Goal: Check status: Check status

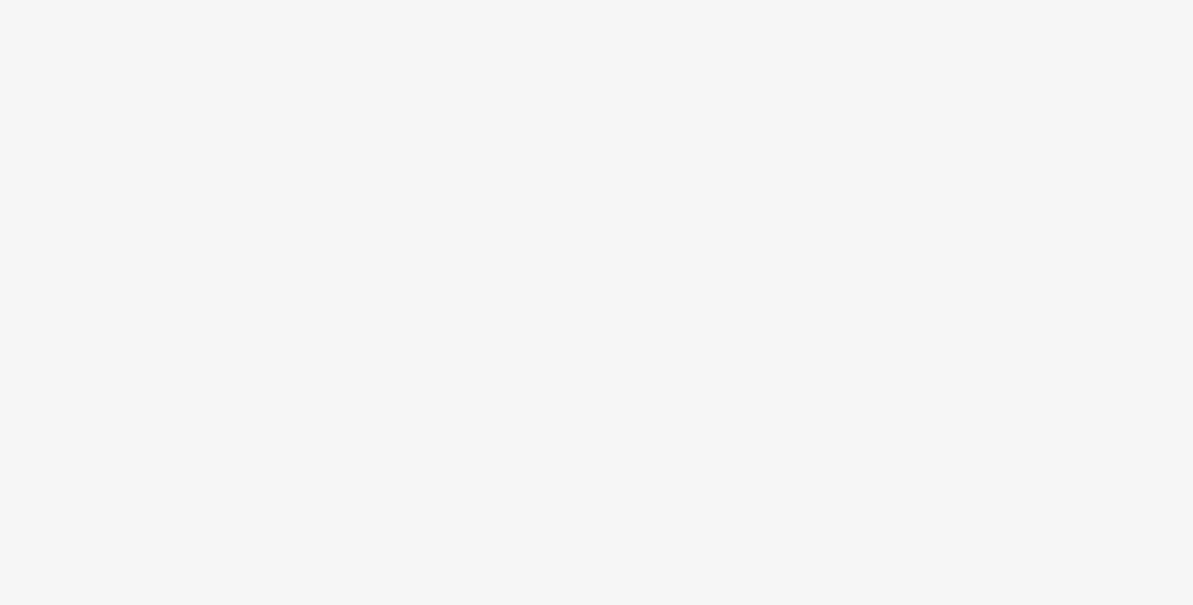
click at [600, 114] on body at bounding box center [596, 302] width 1193 height 605
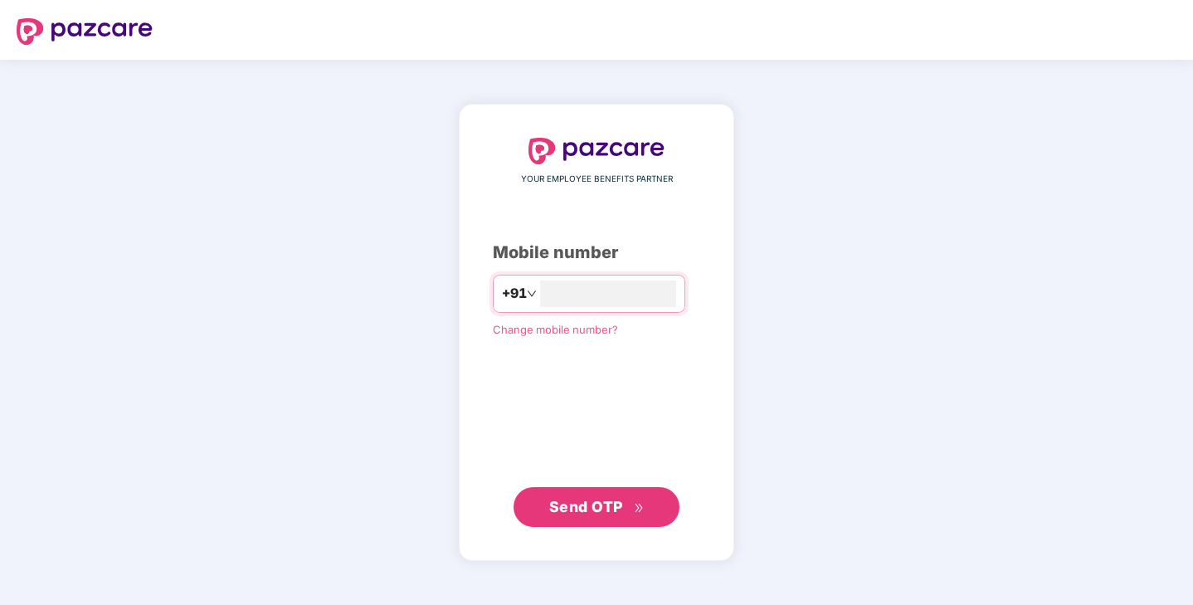
type input "**********"
click at [627, 509] on span "Send OTP" at bounding box center [596, 505] width 95 height 23
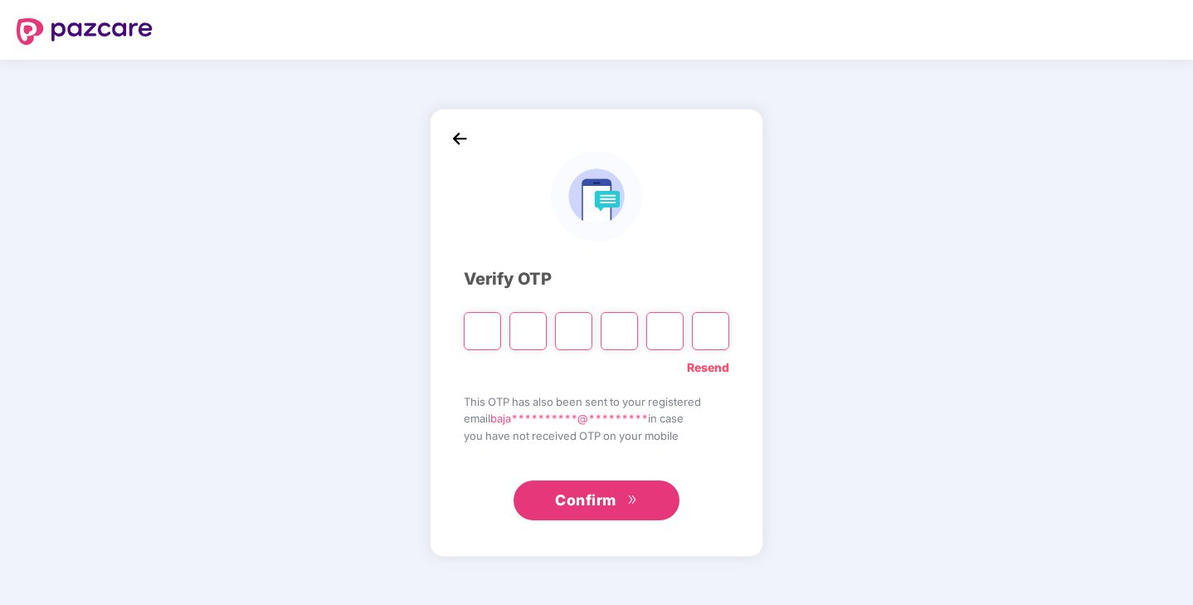
type input "*"
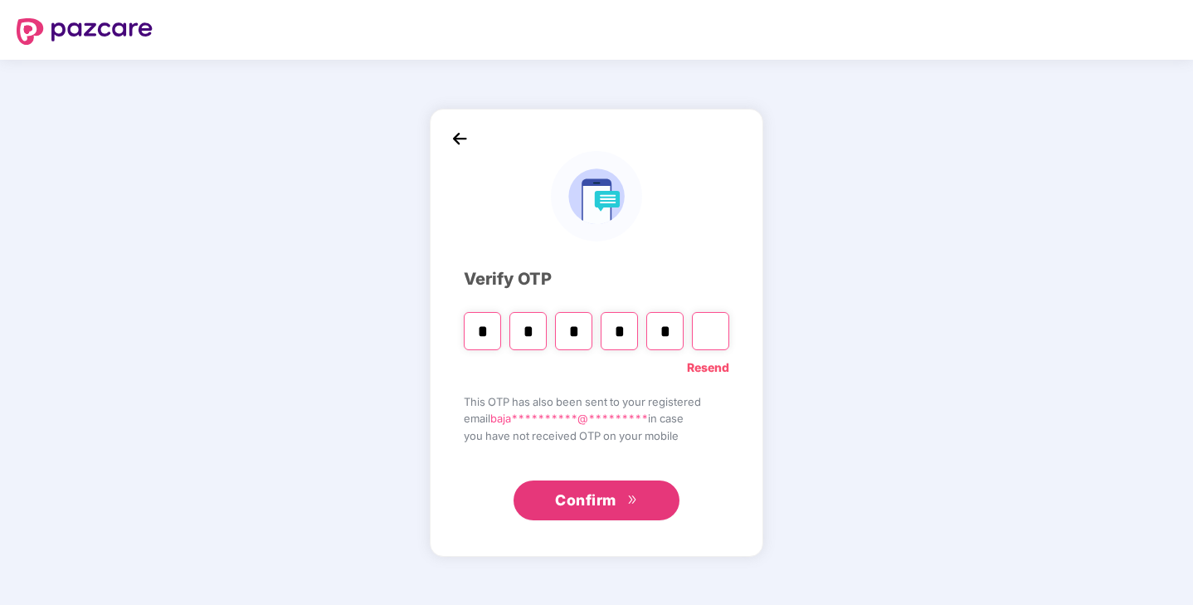
type input "*"
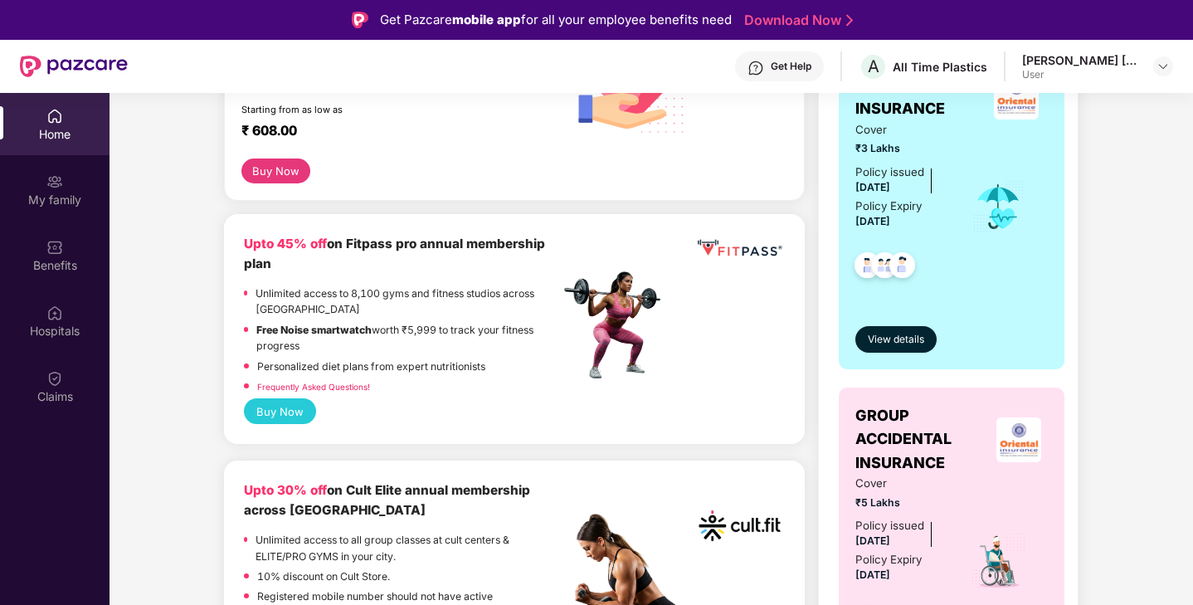
scroll to position [275, 0]
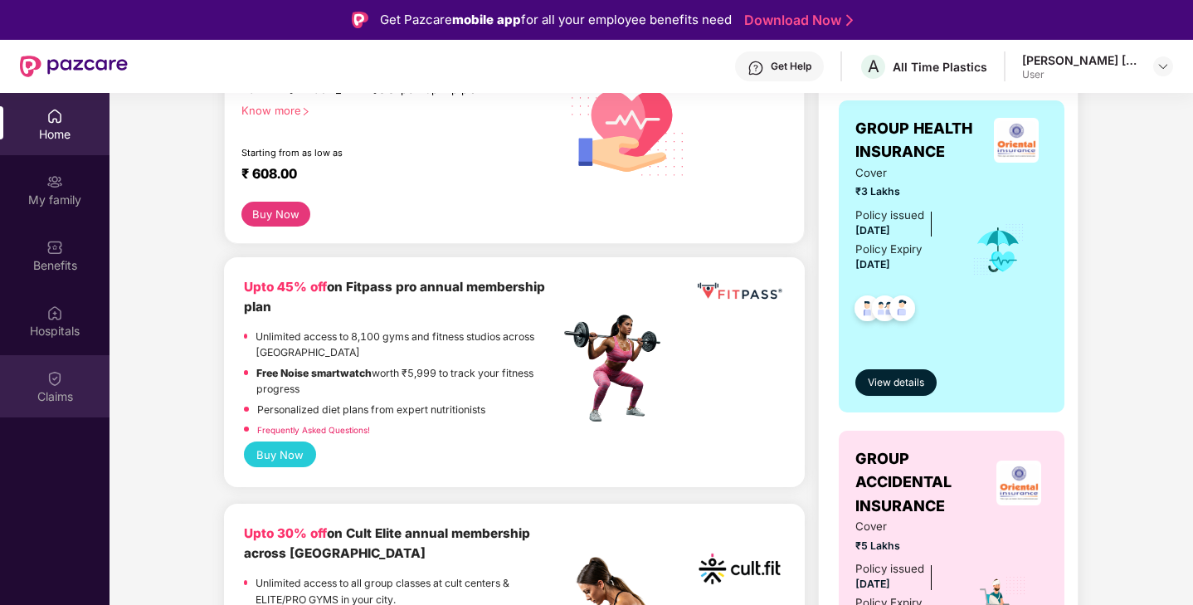
click at [62, 362] on div "Claims" at bounding box center [54, 386] width 109 height 62
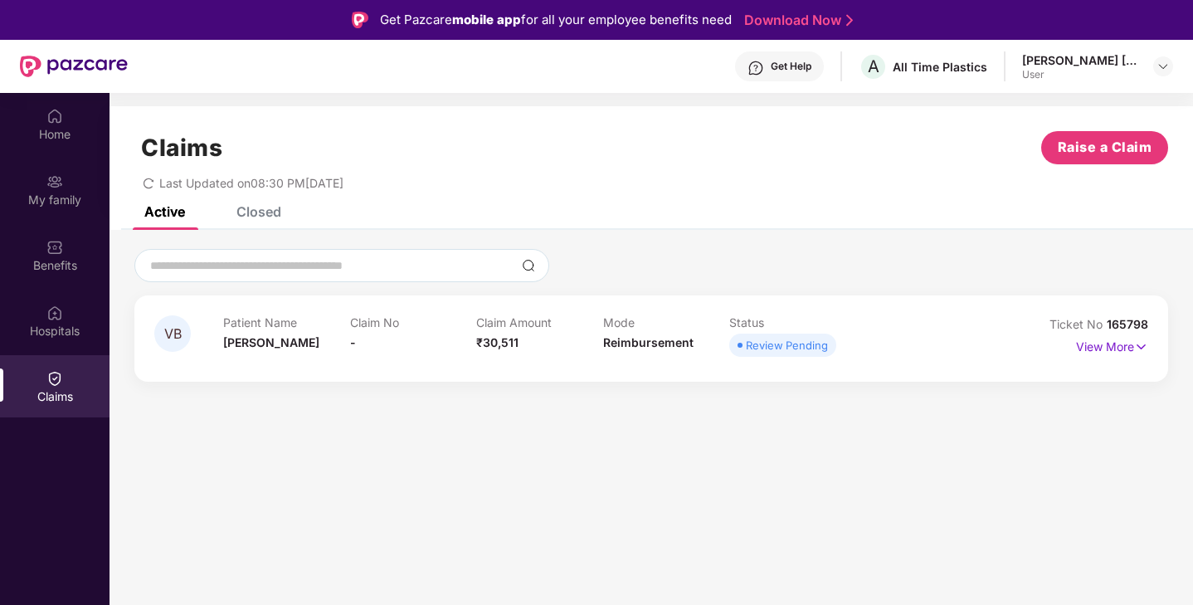
click at [780, 348] on div "Review Pending" at bounding box center [787, 345] width 82 height 17
click at [1127, 344] on p "View More" at bounding box center [1112, 344] width 72 height 22
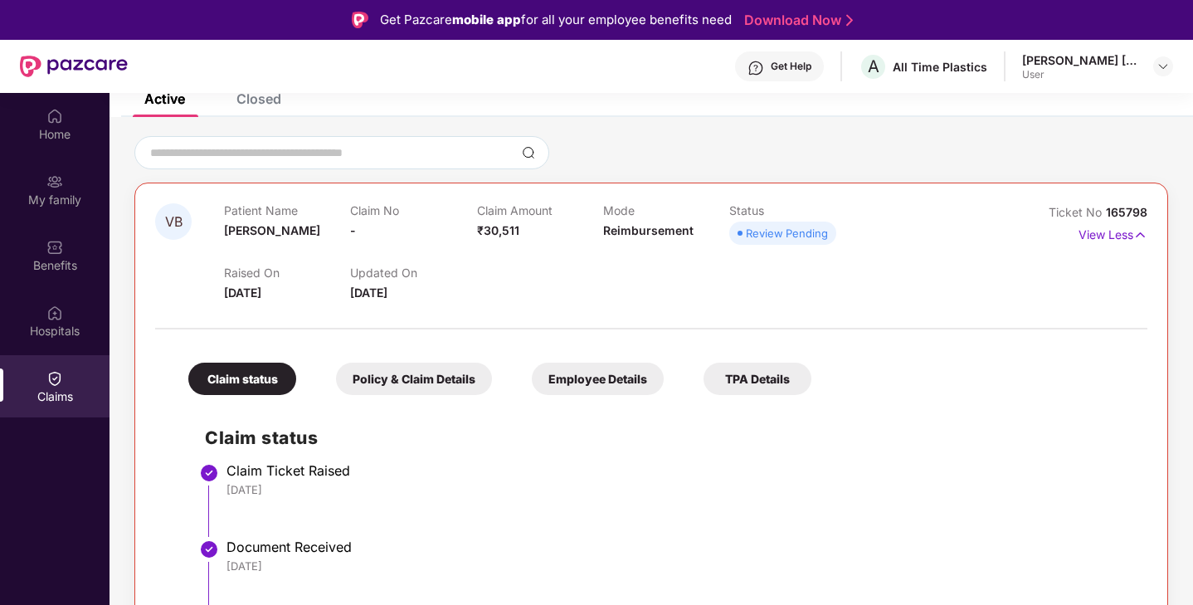
scroll to position [93, 0]
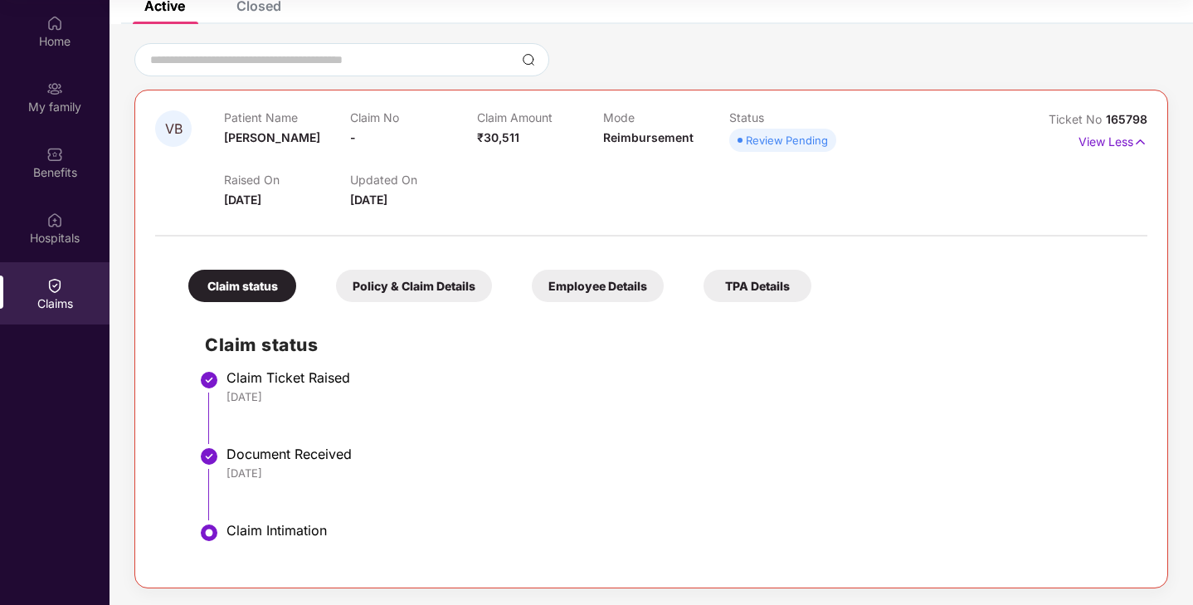
drag, startPoint x: 280, startPoint y: 467, endPoint x: 323, endPoint y: 469, distance: 44.0
click at [323, 469] on div "[DATE]" at bounding box center [678, 472] width 904 height 15
drag, startPoint x: 300, startPoint y: 378, endPoint x: 310, endPoint y: 378, distance: 10.0
click at [308, 378] on div "Claim Ticket Raised" at bounding box center [678, 377] width 904 height 17
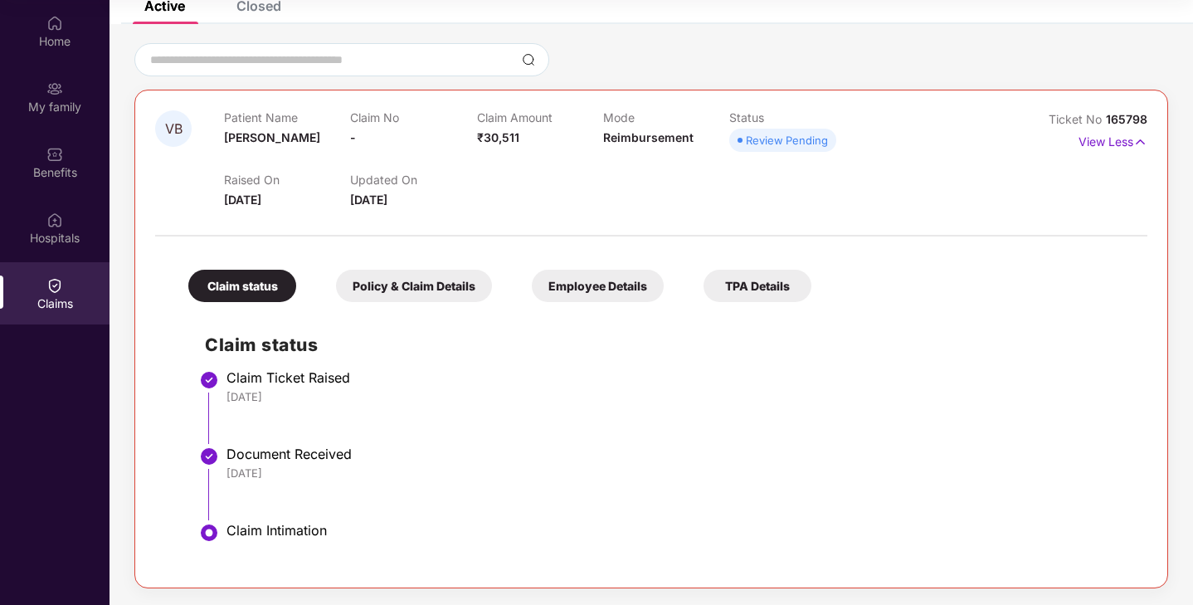
click at [395, 281] on div "Policy & Claim Details" at bounding box center [414, 286] width 156 height 32
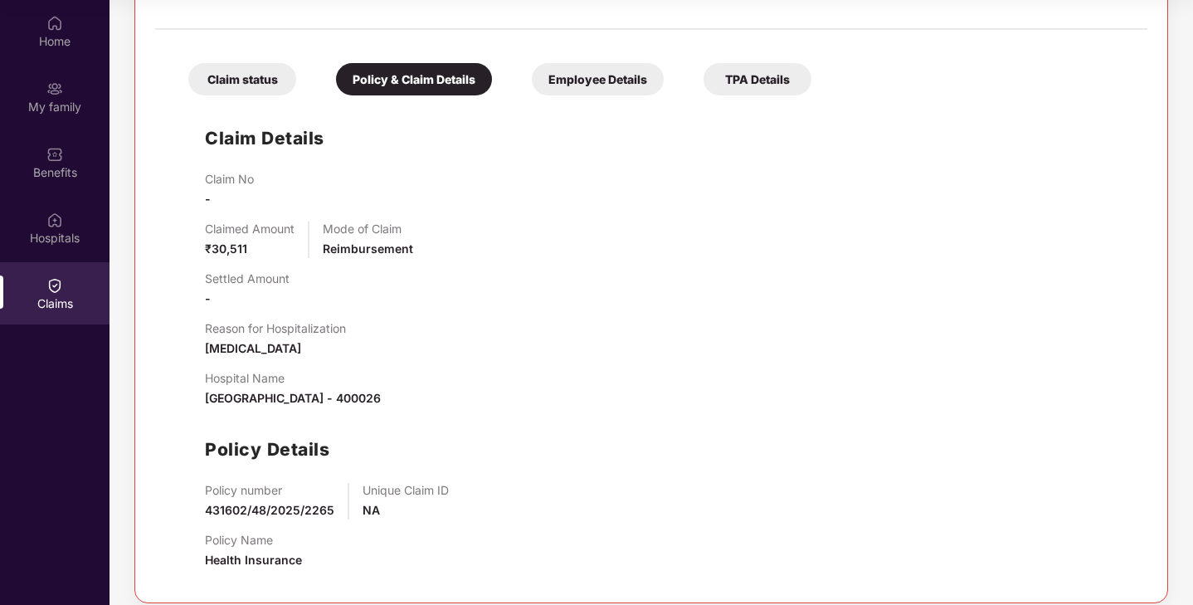
scroll to position [323, 0]
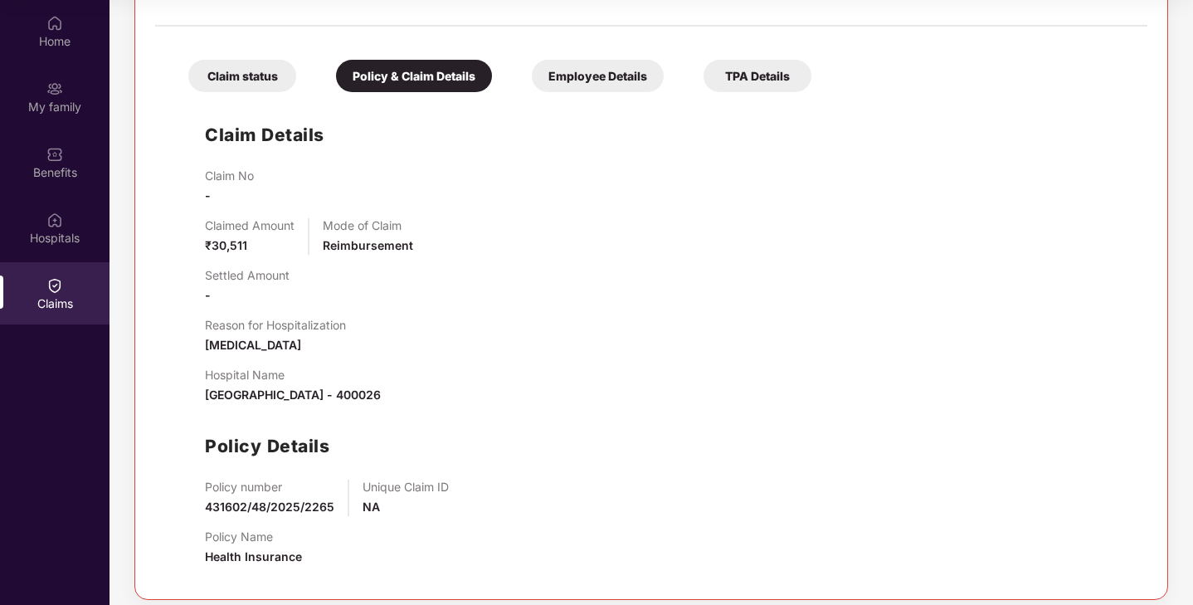
click at [577, 90] on div "Employee Details" at bounding box center [598, 76] width 132 height 32
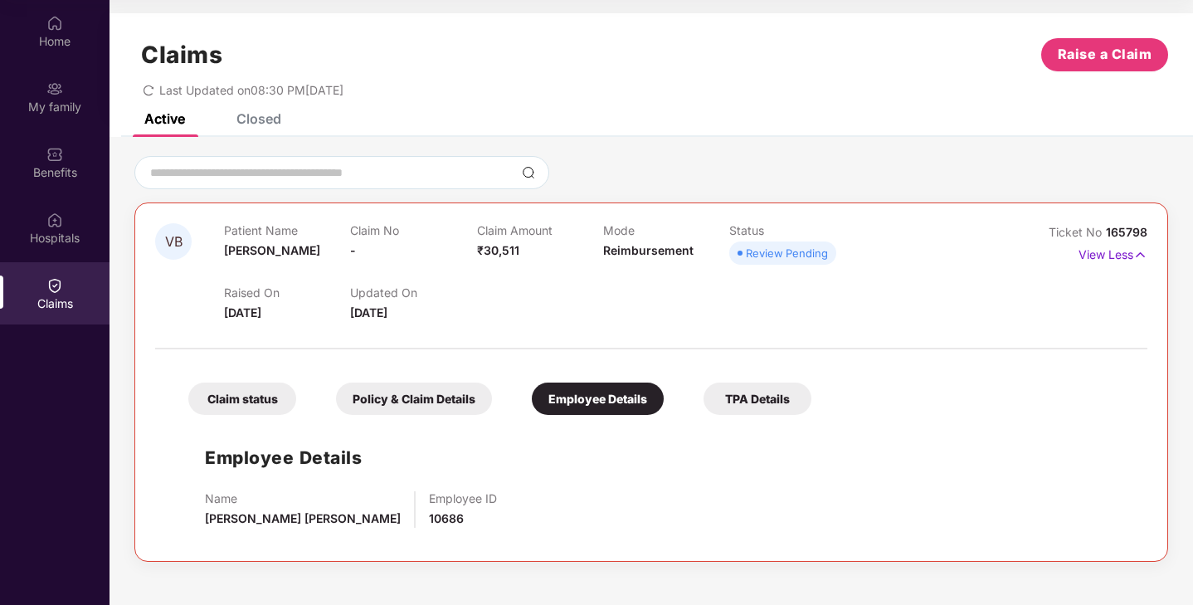
scroll to position [0, 0]
click at [738, 369] on div "Claim status Policy & Claim Details Employee Details TPA Details" at bounding box center [491, 390] width 639 height 49
click at [738, 377] on div "Claim status Policy & Claim Details Employee Details TPA Details" at bounding box center [491, 390] width 639 height 49
click at [737, 391] on div "TPA Details" at bounding box center [757, 398] width 108 height 32
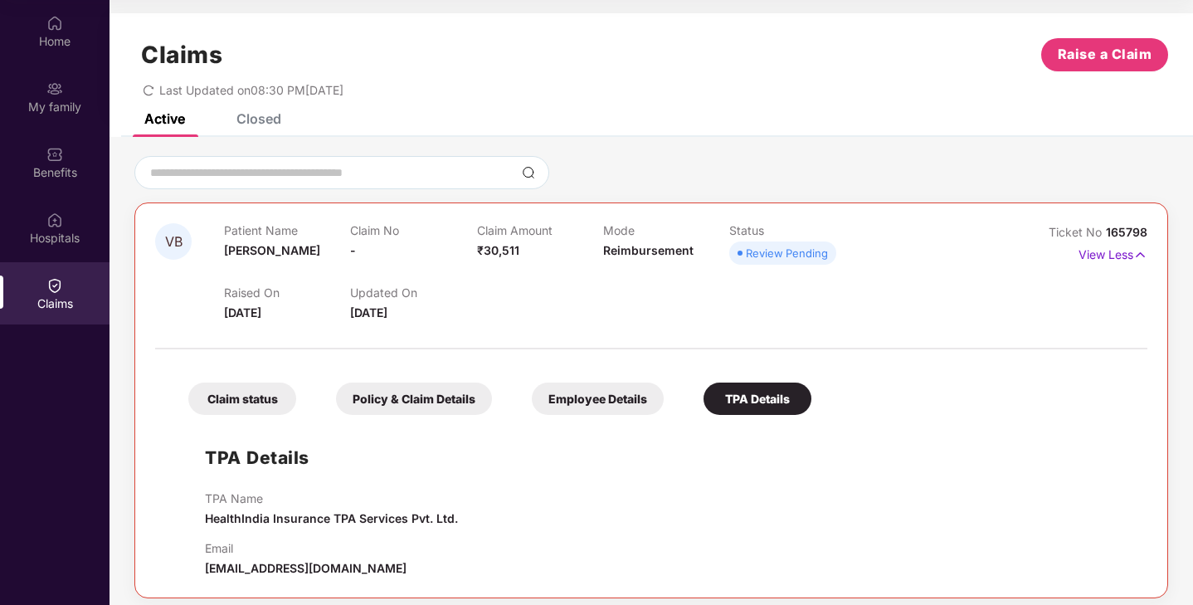
scroll to position [10, 0]
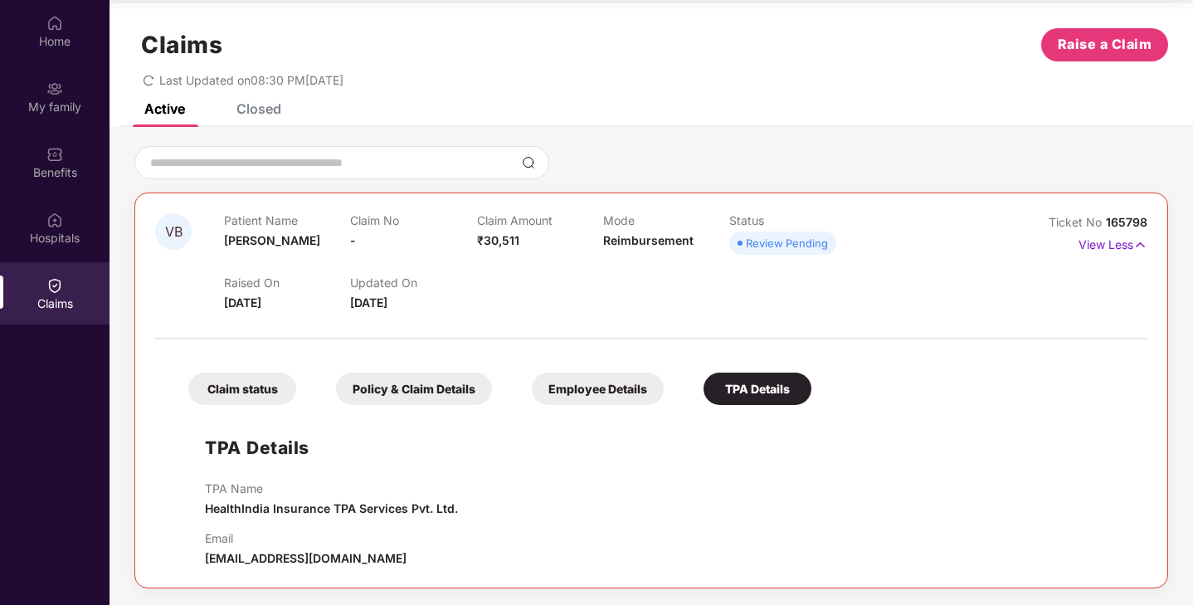
click at [562, 396] on div "Employee Details" at bounding box center [598, 388] width 132 height 32
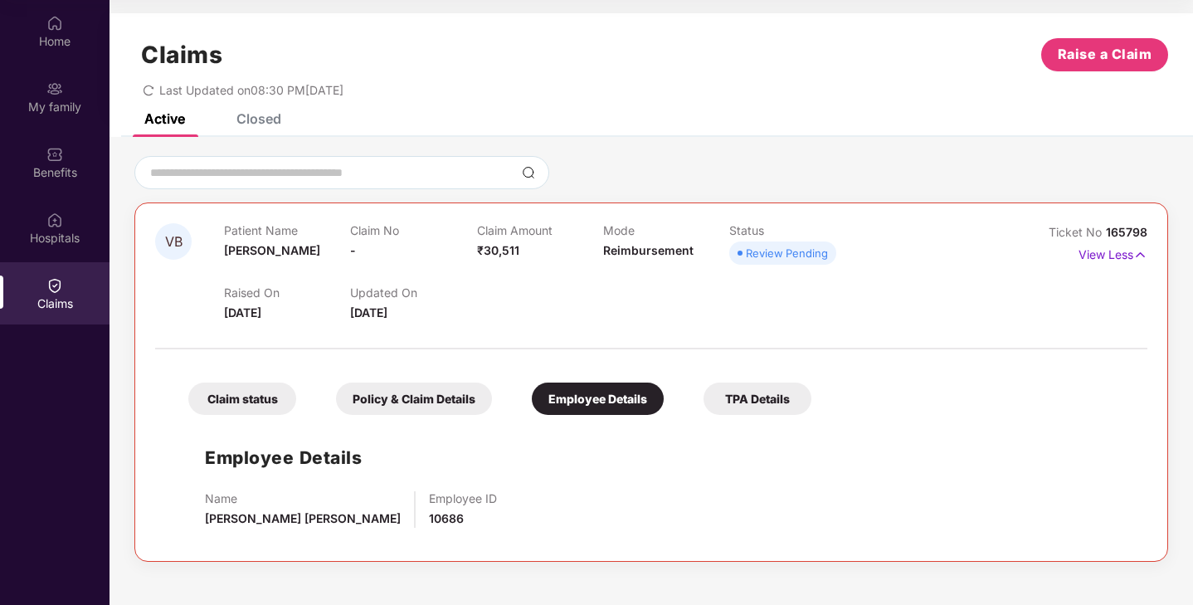
scroll to position [0, 0]
click at [454, 395] on div "Policy & Claim Details" at bounding box center [414, 398] width 156 height 32
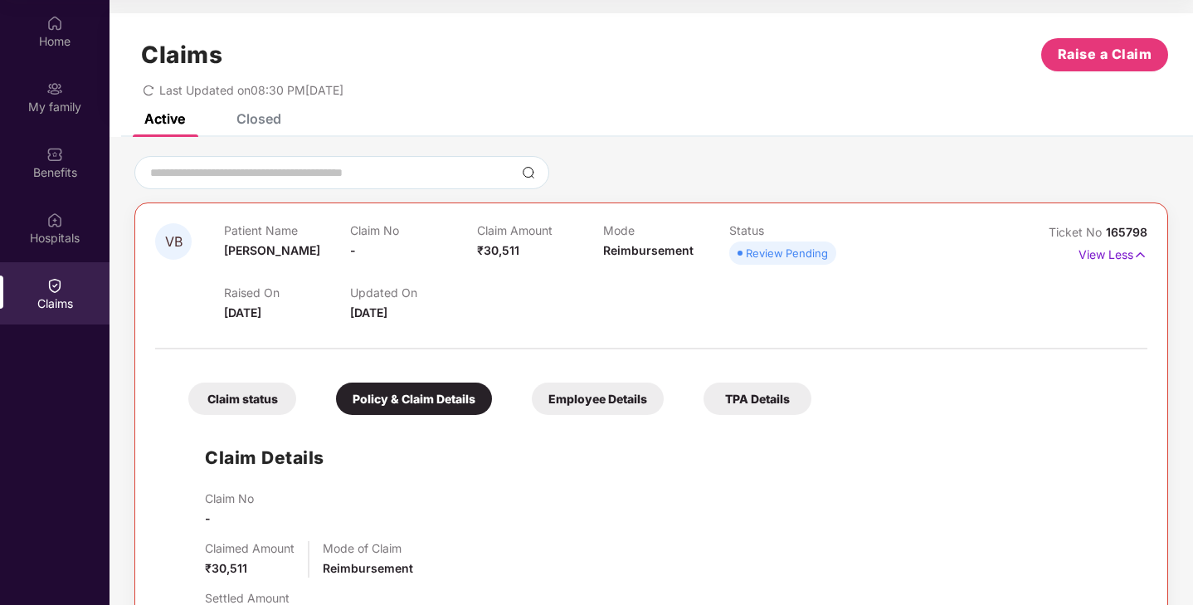
click at [238, 401] on div "Claim status" at bounding box center [242, 398] width 108 height 32
